Goal: Register for event/course: Register for event/course

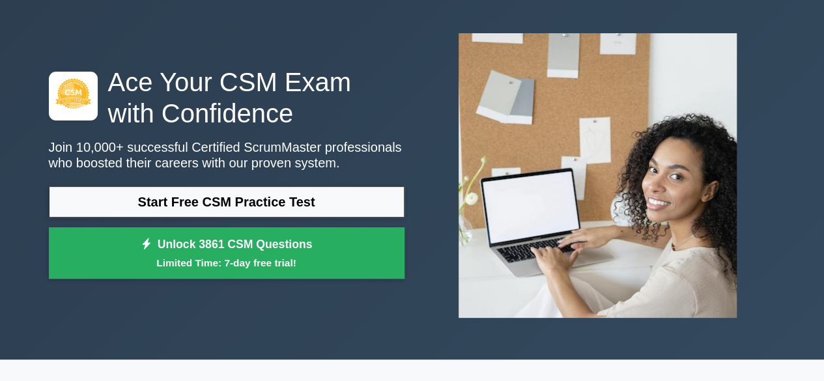
click at [164, 165] on p "Join 10,000+ successful Certified ScrumMaster professionals who boosted their c…" at bounding box center [227, 154] width 356 height 31
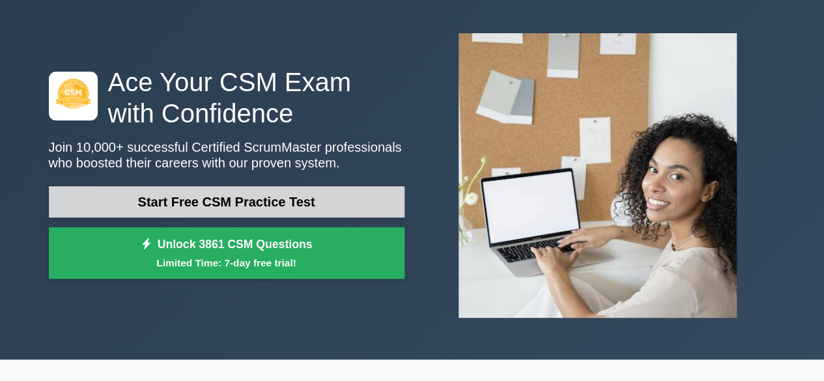
click at [165, 198] on link "Start Free CSM Practice Test" at bounding box center [227, 201] width 356 height 31
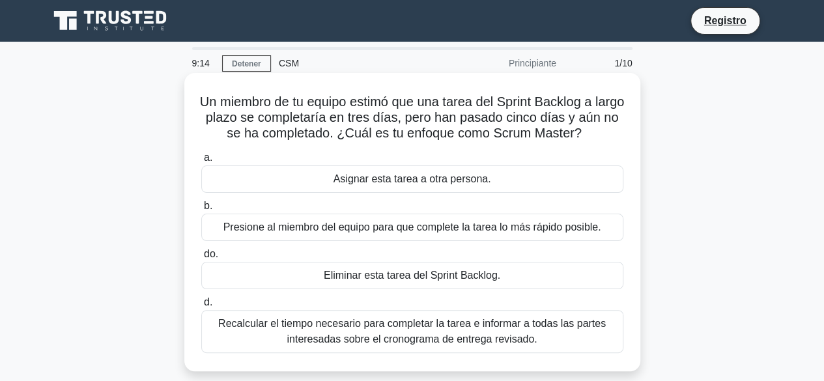
click at [371, 325] on font "Recalcular el tiempo necesario para completar la tarea e informar a todas las p…" at bounding box center [411, 331] width 387 height 27
click at [201, 307] on input "d. Recalcular el tiempo necesario para completar la tarea e informar a todas la…" at bounding box center [201, 302] width 0 height 8
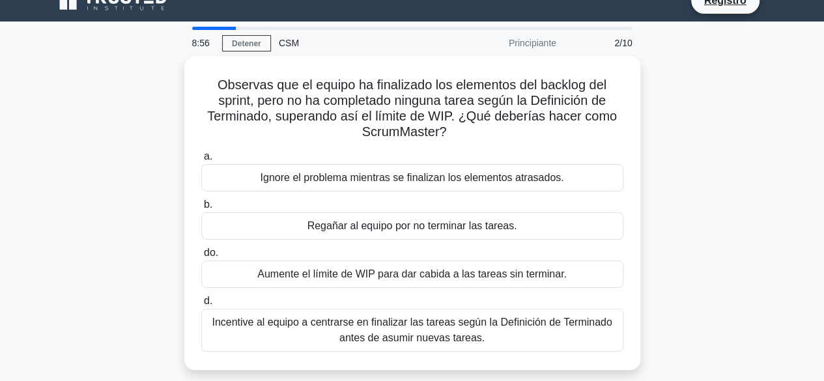
scroll to position [21, 0]
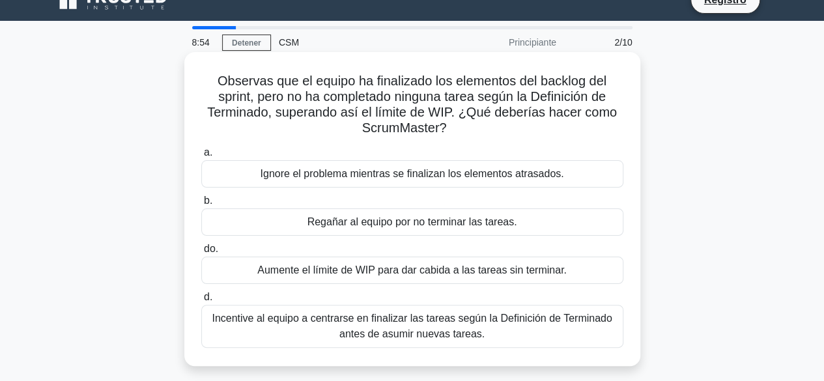
click at [389, 322] on font "Incentive al equipo a centrarse en finalizar las tareas según la Definición de …" at bounding box center [412, 326] width 400 height 27
click at [201, 302] on input "d. Incentive al equipo a centrarse en finalizar las tareas según la Definición …" at bounding box center [201, 297] width 0 height 8
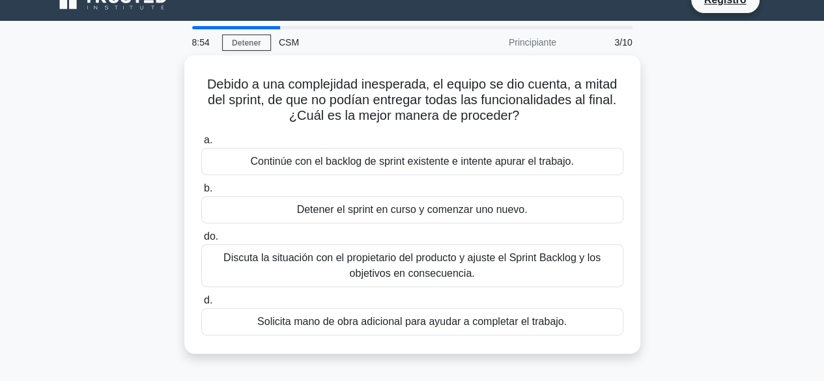
scroll to position [0, 0]
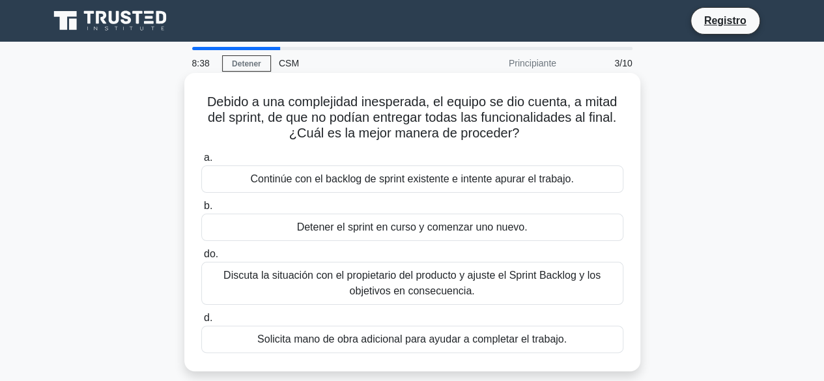
click at [383, 288] on font "Discuta la situación con el propietario del producto y ajuste el Sprint Backlog…" at bounding box center [411, 283] width 377 height 27
click at [201, 259] on input "do. Discuta la situación con el propietario del producto y ajuste el Sprint Bac…" at bounding box center [201, 254] width 0 height 8
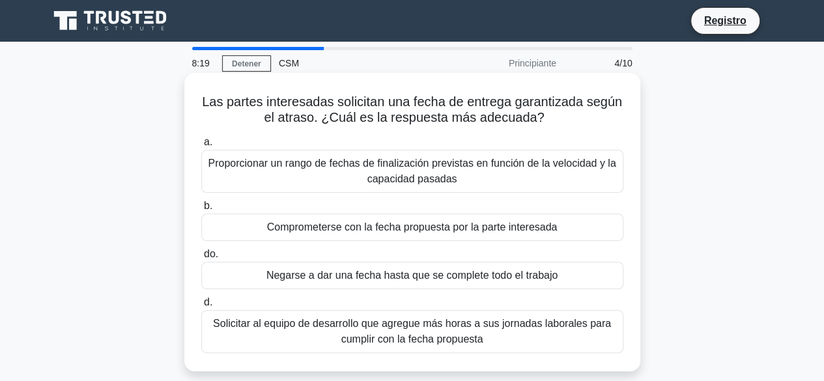
click at [417, 165] on font "Proporcionar un rango de fechas de finalización previstas en función de la velo…" at bounding box center [412, 171] width 408 height 27
click at [201, 147] on input "a. Proporcionar un rango de fechas de finalización previstas en función de la v…" at bounding box center [201, 142] width 0 height 8
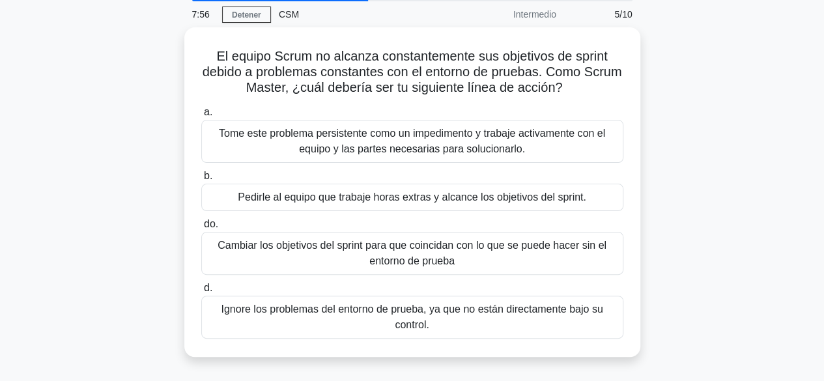
scroll to position [48, 0]
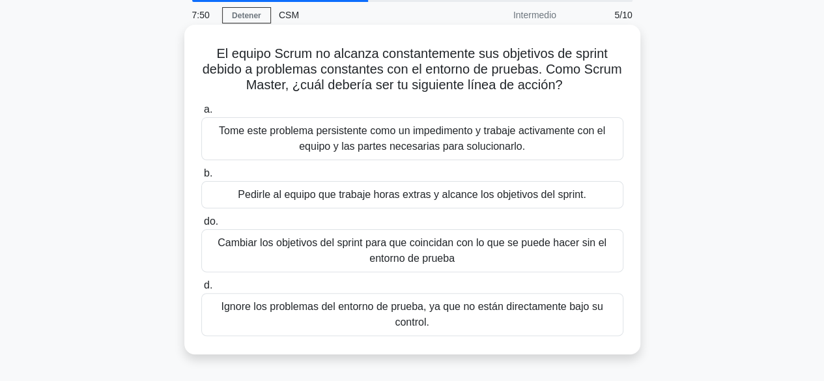
click at [303, 262] on font "Cambiar los objetivos del sprint para que coincidan con lo que se puede hacer s…" at bounding box center [412, 250] width 410 height 31
click at [201, 226] on input "do. Cambiar los objetivos del sprint para que coincidan con lo que se puede hac…" at bounding box center [201, 222] width 0 height 8
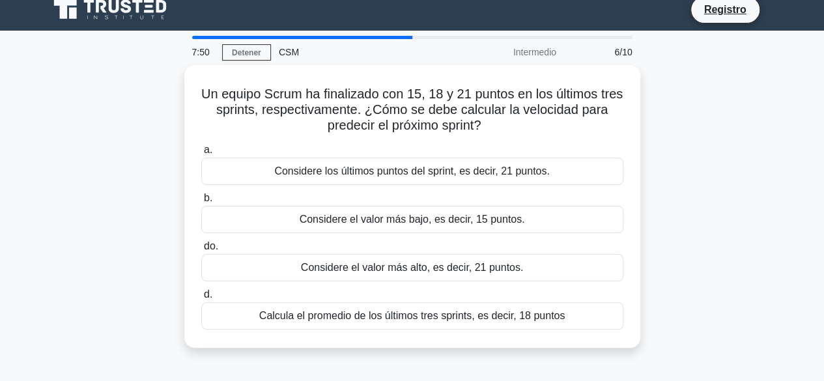
scroll to position [0, 0]
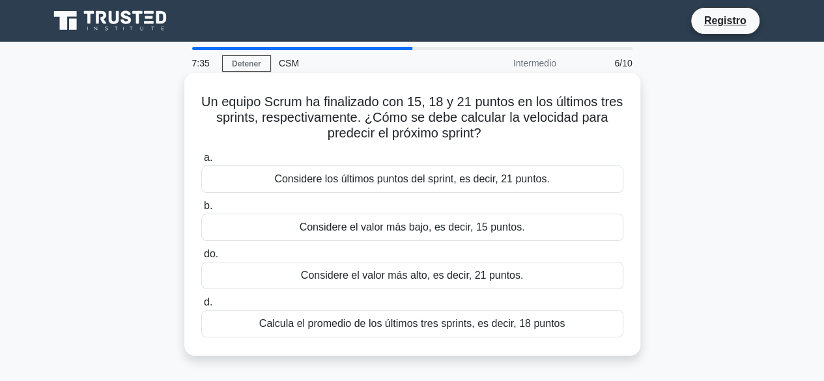
click at [330, 328] on font "Calcula el promedio de los últimos tres sprints, es decir, 18 puntos" at bounding box center [412, 323] width 306 height 11
click at [201, 307] on input "d. Calcula el promedio de los últimos tres sprints, es decir, 18 puntos" at bounding box center [201, 302] width 0 height 8
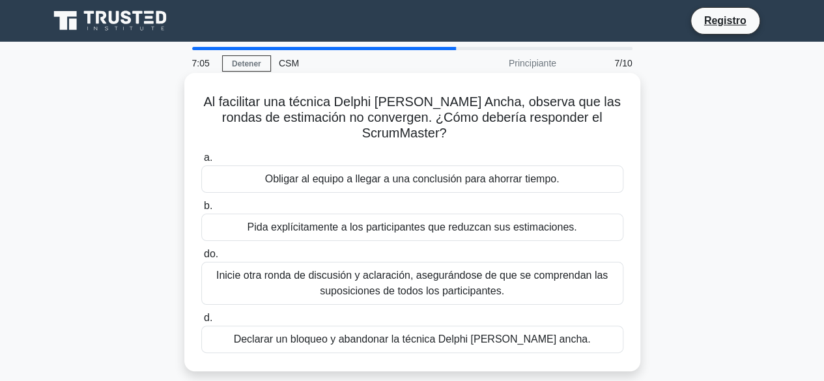
click at [316, 270] on font "Inicie otra ronda de discusión y aclaración, asegurándose de que se comprendan …" at bounding box center [411, 283] width 391 height 27
click at [201, 259] on input "do. Inicie otra ronda de discusión y aclaración, asegurándose de que se compren…" at bounding box center [201, 254] width 0 height 8
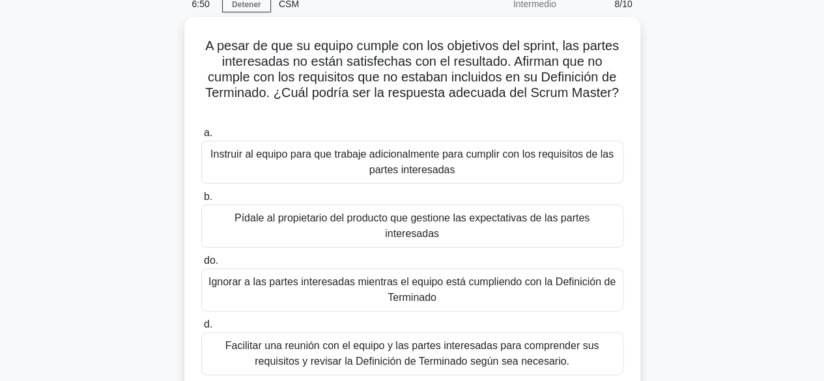
scroll to position [66, 0]
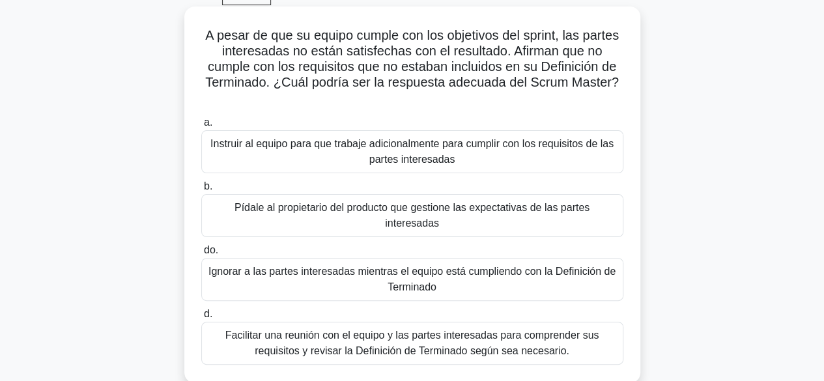
click at [350, 330] on font "Facilitar una reunión con el equipo y las partes interesadas para comprender su…" at bounding box center [412, 343] width 374 height 27
click at [201, 318] on input "d. Facilitar una reunión con el equipo y las partes interesadas para comprender…" at bounding box center [201, 314] width 0 height 8
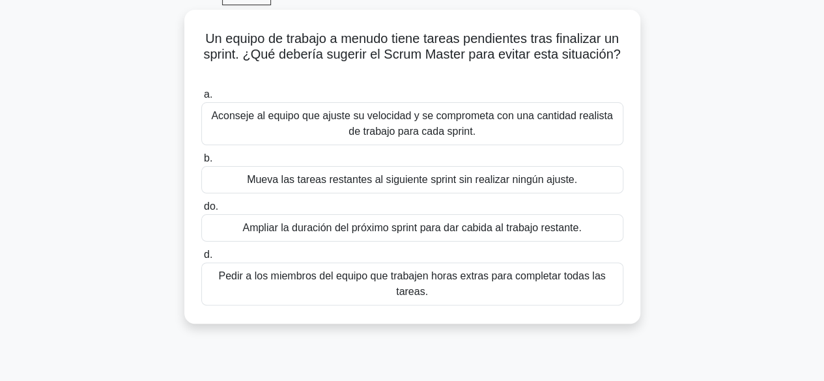
scroll to position [0, 0]
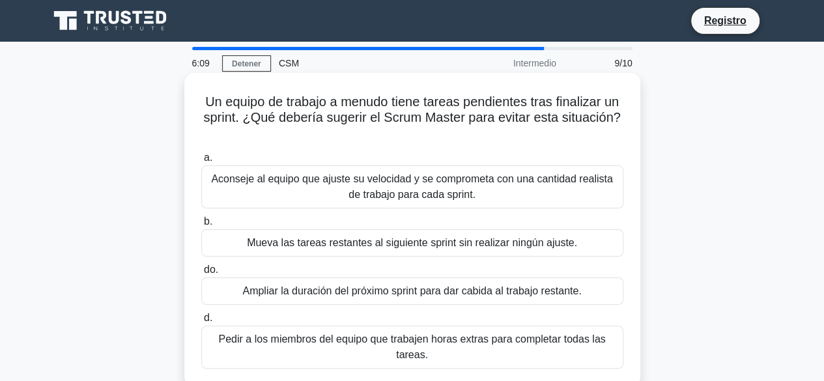
click at [270, 291] on font "Ampliar la duración del próximo sprint para dar cabida al trabajo restante." at bounding box center [411, 290] width 339 height 11
click at [201, 274] on input "do. Ampliar la duración del próximo sprint para dar cabida al trabajo restante." at bounding box center [201, 270] width 0 height 8
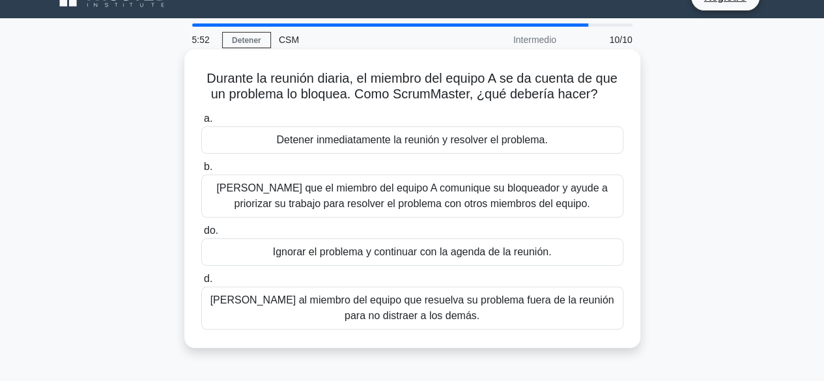
scroll to position [24, 0]
click at [292, 206] on font "Deje que el miembro del equipo A comunique su bloqueador y ayude a priorizar su…" at bounding box center [411, 195] width 391 height 27
click at [201, 171] on input "b. Deje que el miembro del equipo A comunique su bloqueador y ayude a priorizar…" at bounding box center [201, 166] width 0 height 8
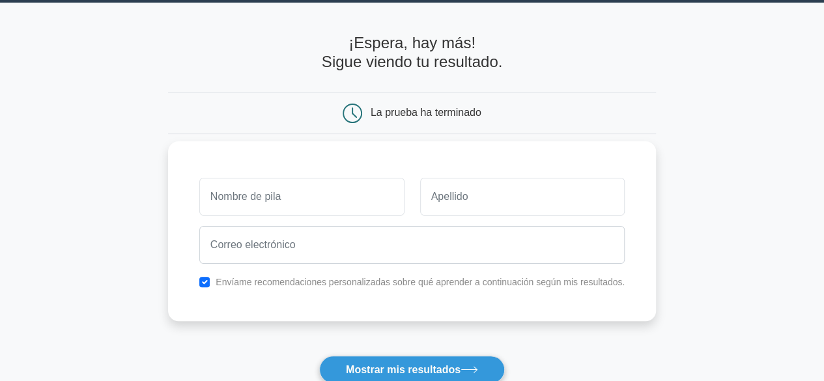
scroll to position [40, 0]
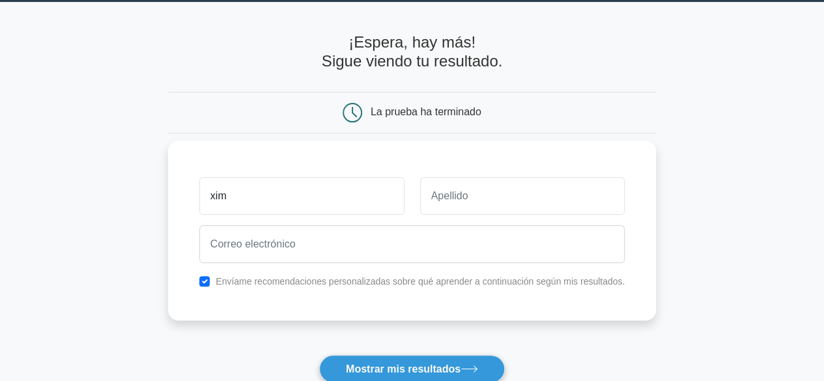
type input "xim"
click at [479, 218] on div at bounding box center [522, 196] width 221 height 48
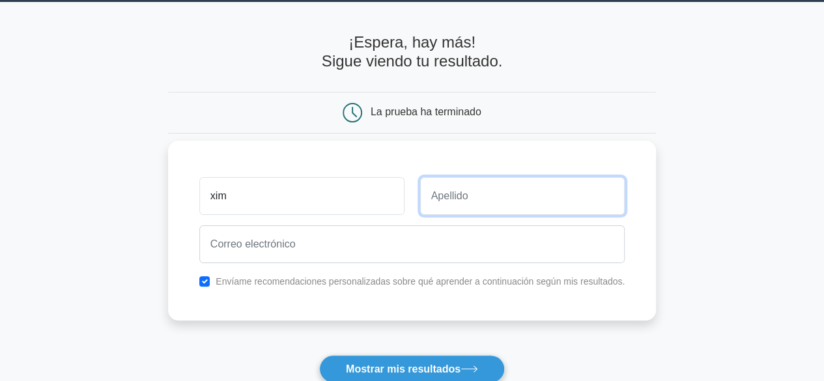
click at [469, 206] on input "text" at bounding box center [522, 196] width 205 height 38
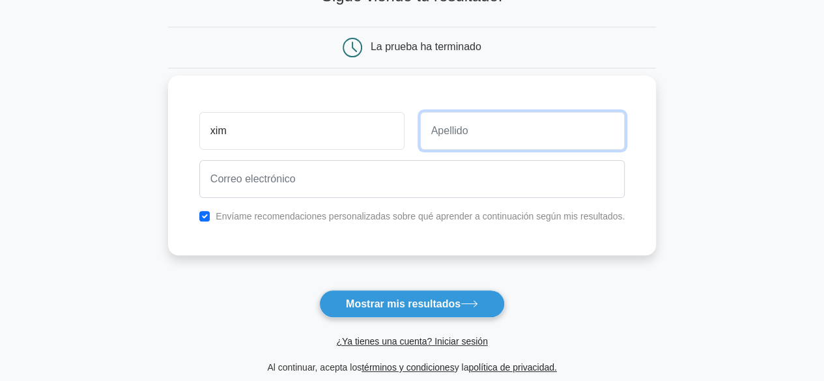
scroll to position [107, 0]
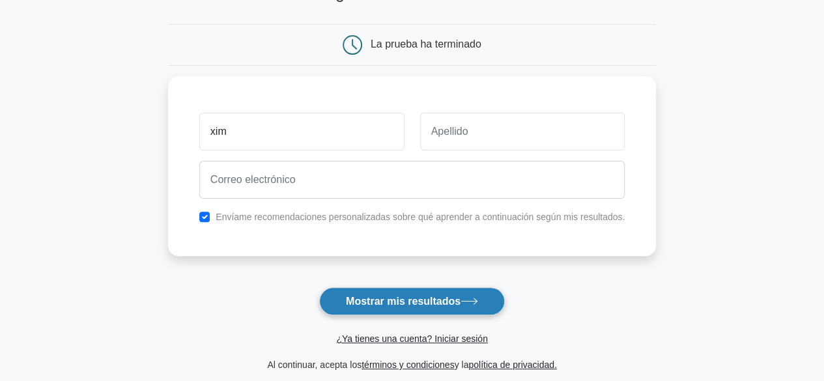
click at [432, 301] on font "Mostrar mis resultados" at bounding box center [403, 301] width 115 height 11
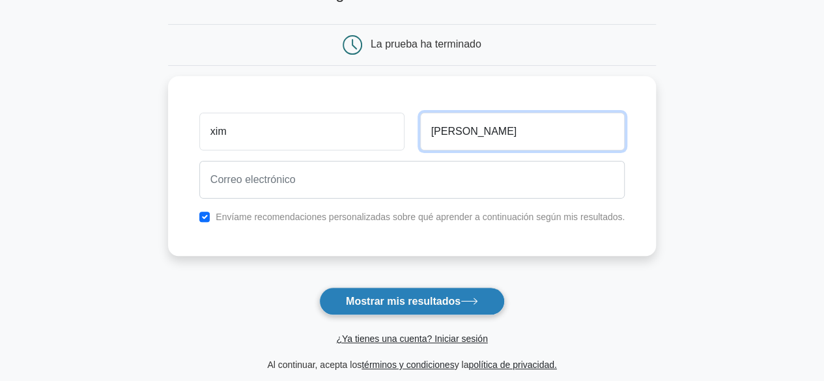
type input "morales"
click at [424, 292] on button "Mostrar mis resultados" at bounding box center [412, 301] width 186 height 28
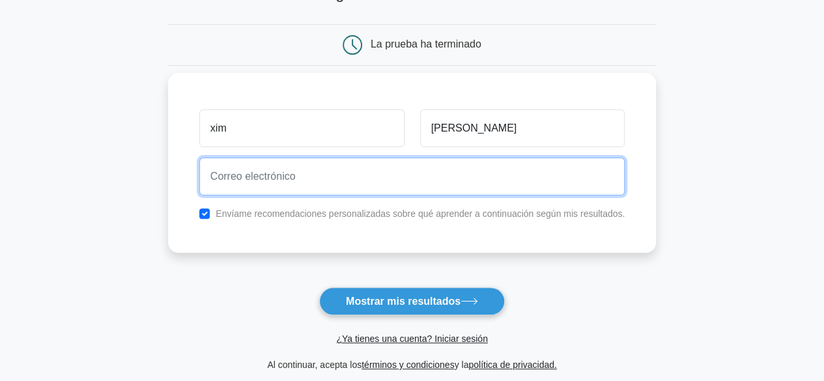
type input "-"
type input "@"
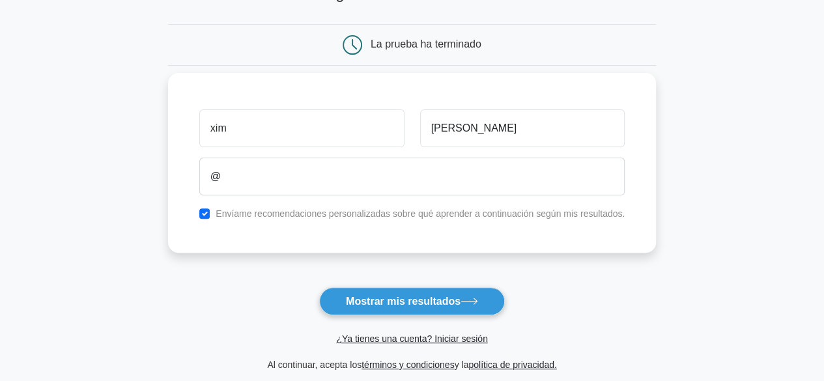
click at [282, 236] on div "xim morales @ Envíame recomendaciones personalizadas sobre qué aprender a conti…" at bounding box center [412, 163] width 488 height 180
click at [208, 209] on input "checkbox" at bounding box center [204, 213] width 10 height 10
checkbox input "false"
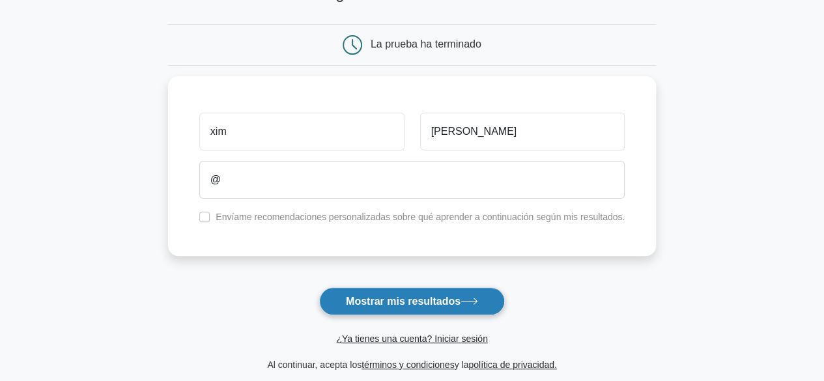
click at [402, 301] on font "Mostrar mis resultados" at bounding box center [403, 301] width 115 height 11
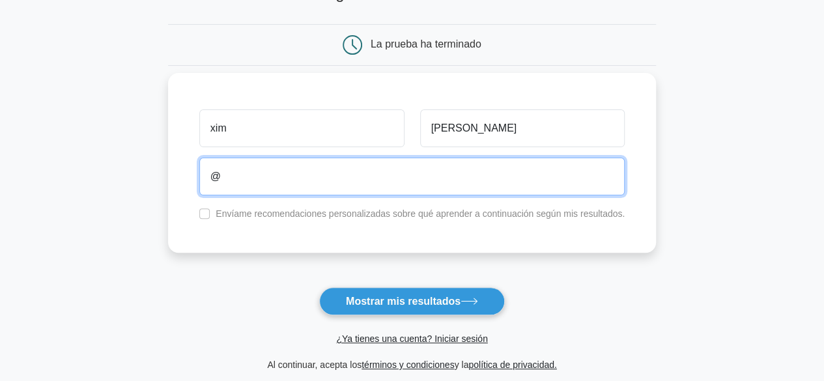
click at [217, 175] on input "@" at bounding box center [412, 177] width 426 height 38
click at [235, 176] on input "xim@" at bounding box center [412, 177] width 426 height 38
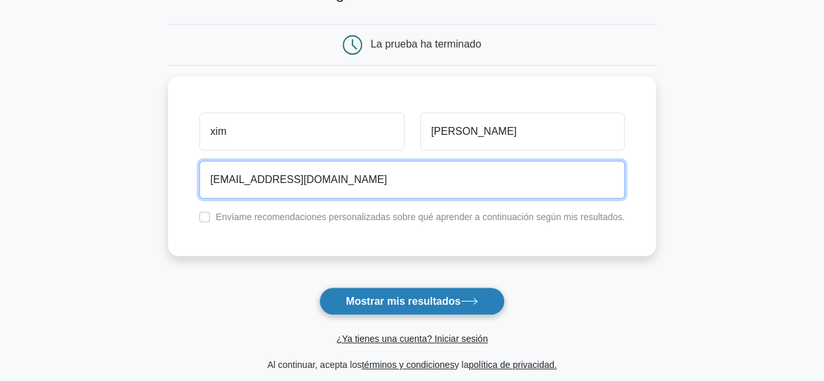
type input "xim@gm.com"
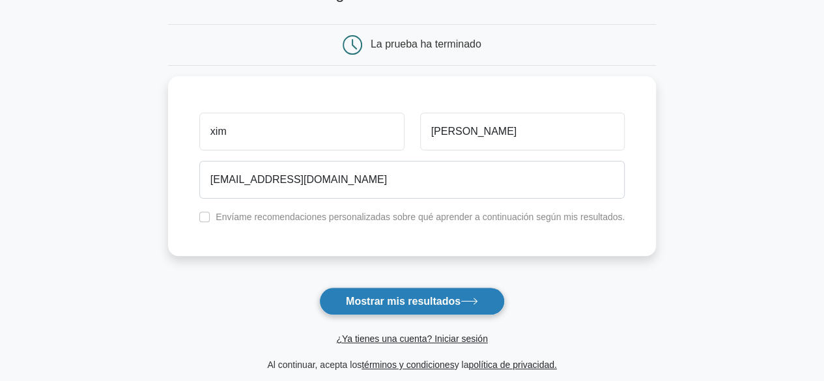
click at [358, 305] on font "Mostrar mis resultados" at bounding box center [403, 301] width 115 height 11
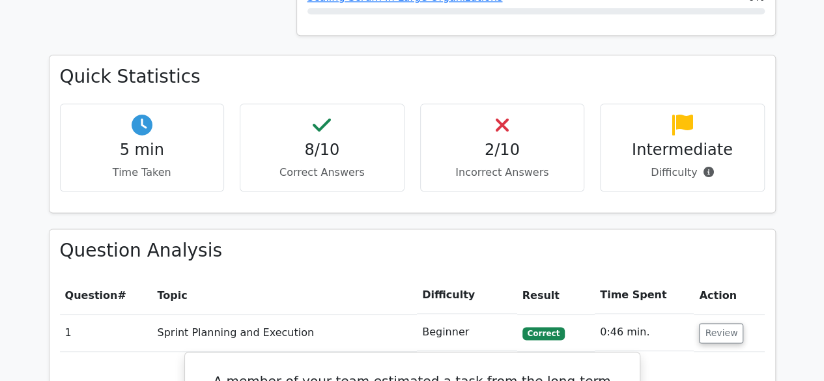
scroll to position [766, 0]
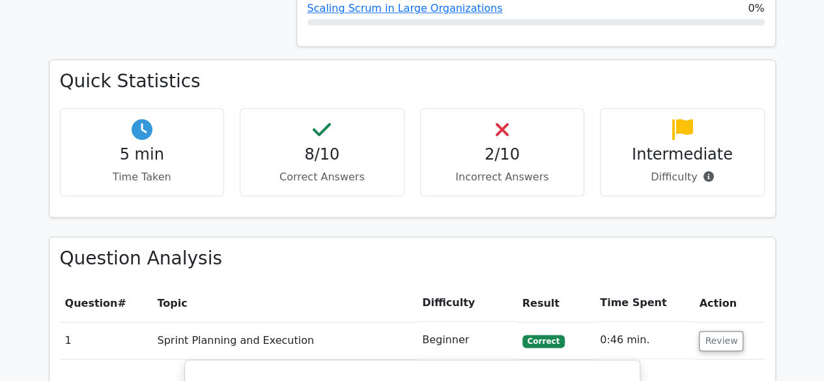
click at [539, 108] on div "2/10 Incorrect Answers" at bounding box center [502, 152] width 165 height 88
click at [480, 145] on h4 "2/10" at bounding box center [502, 154] width 143 height 19
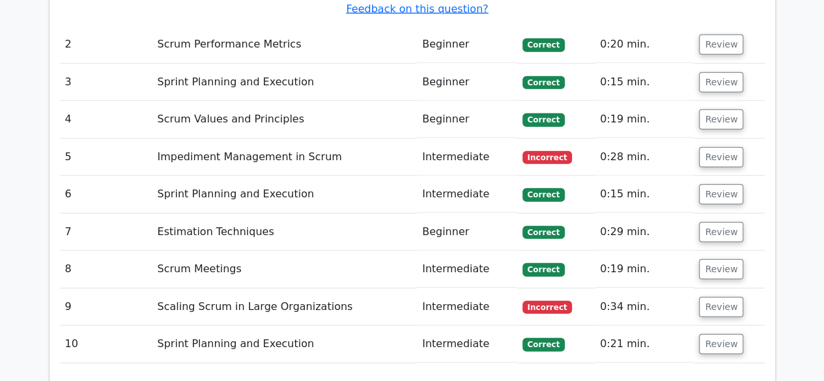
scroll to position [1685, 0]
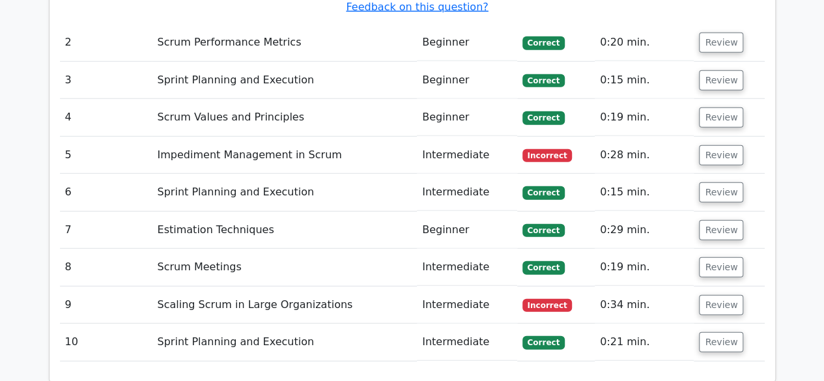
click at [119, 137] on td "5" at bounding box center [106, 155] width 92 height 37
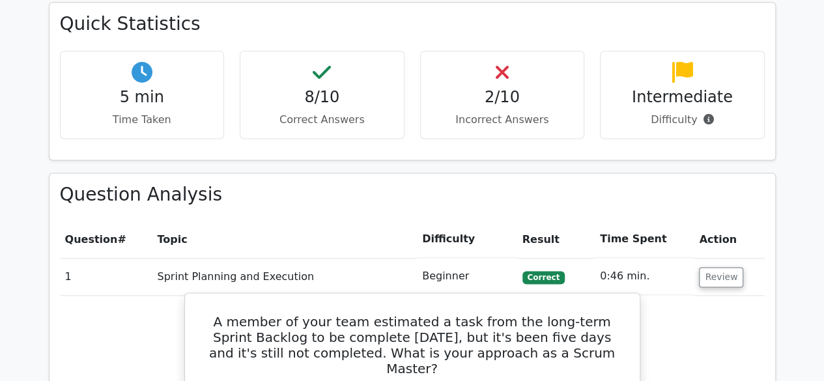
scroll to position [826, 0]
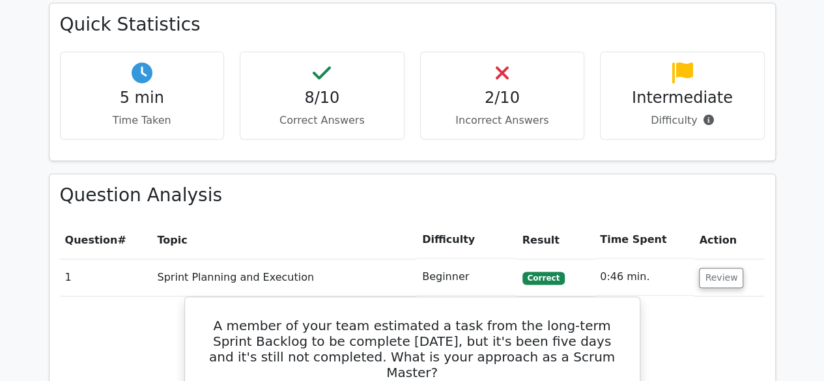
click at [392, 184] on h3 "Question Analysis" at bounding box center [412, 195] width 705 height 22
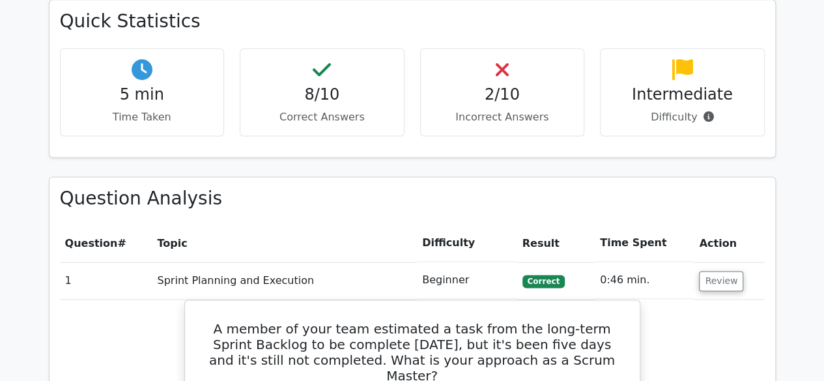
click at [457, 94] on div "2/10 Incorrect Answers" at bounding box center [502, 92] width 165 height 88
click at [482, 109] on p "Incorrect Answers" at bounding box center [502, 117] width 143 height 16
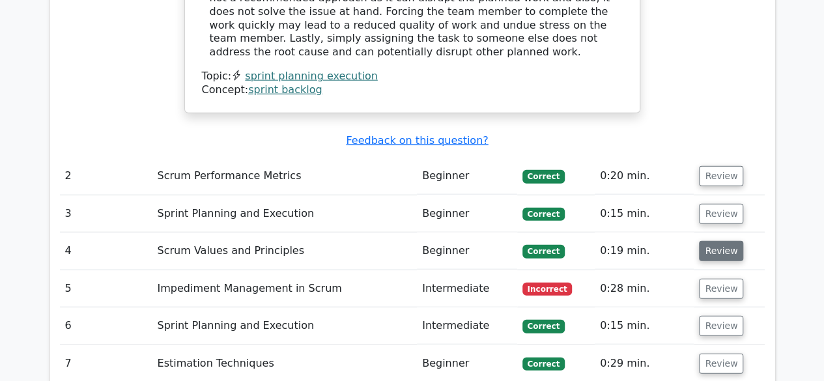
scroll to position [1564, 0]
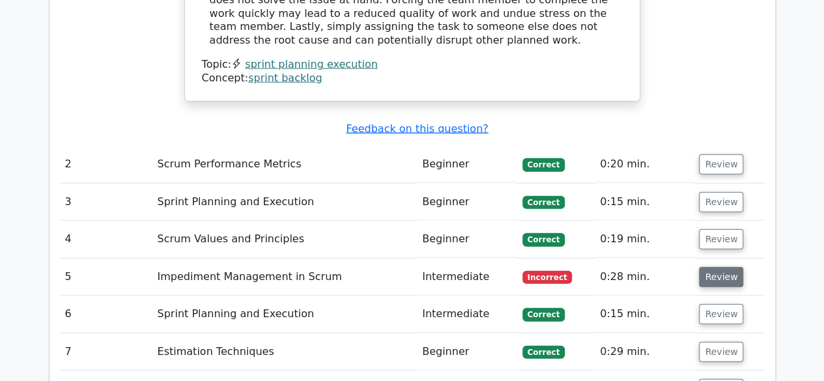
click at [718, 267] on button "Review" at bounding box center [721, 277] width 44 height 20
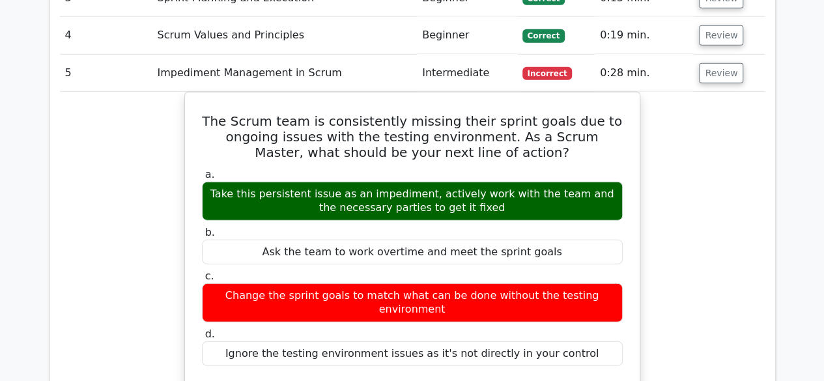
scroll to position [1768, 0]
